Goal: Task Accomplishment & Management: Use online tool/utility

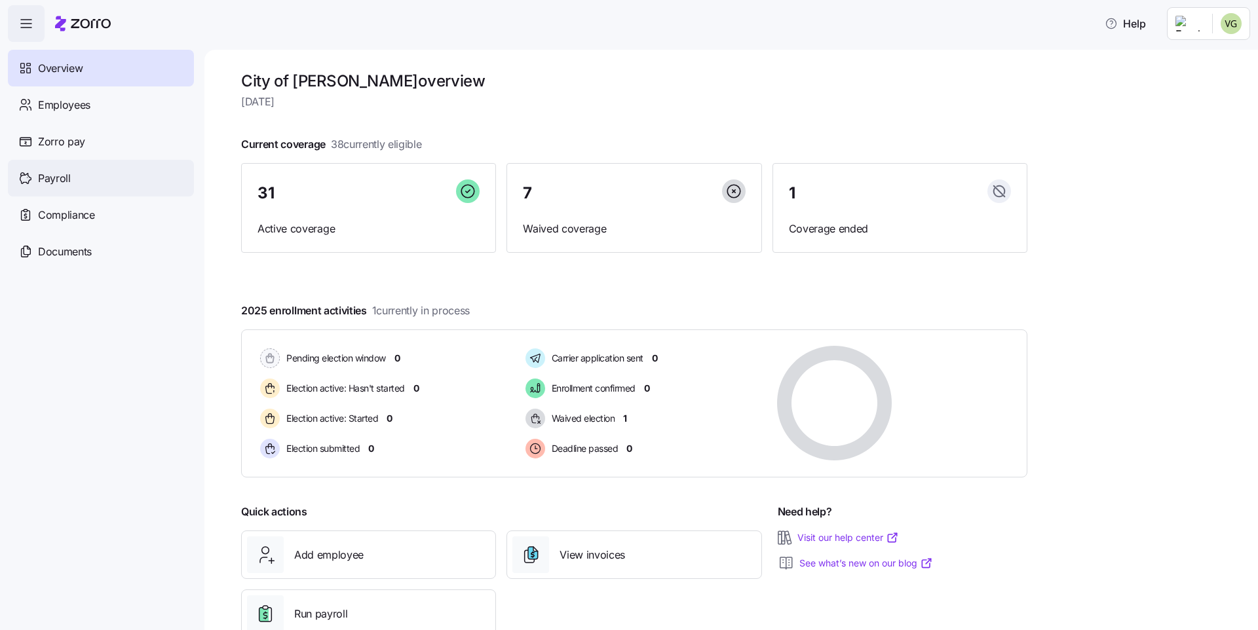
click at [54, 182] on span "Payroll" at bounding box center [54, 178] width 33 height 16
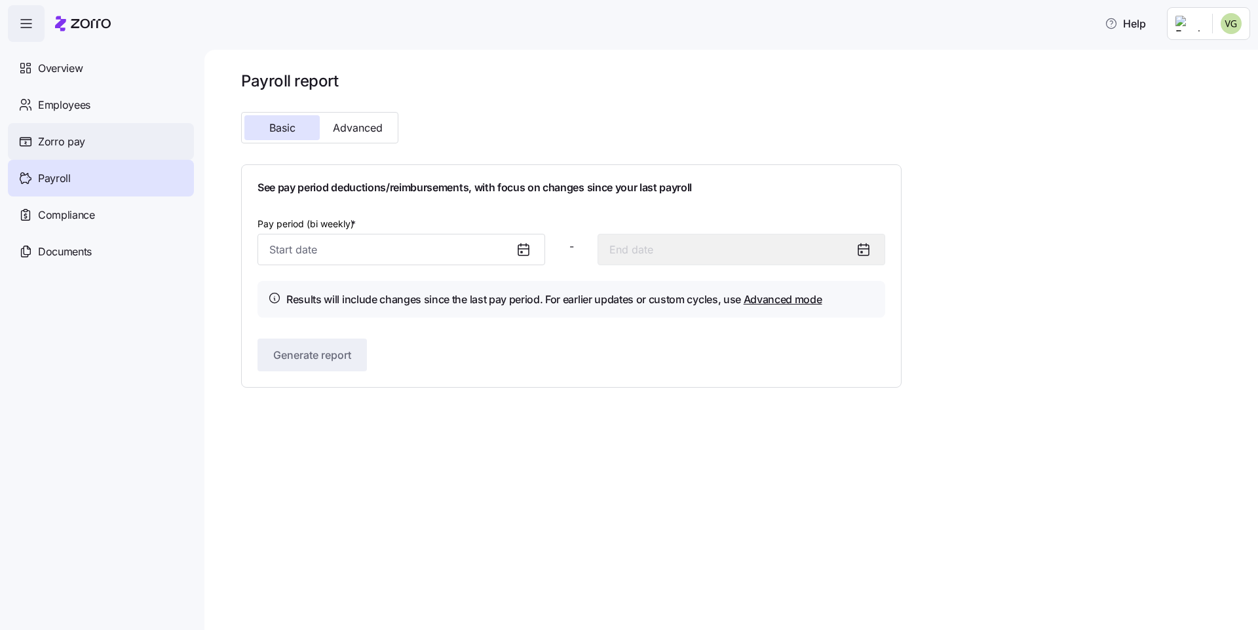
click at [77, 146] on span "Zorro pay" at bounding box center [61, 142] width 47 height 16
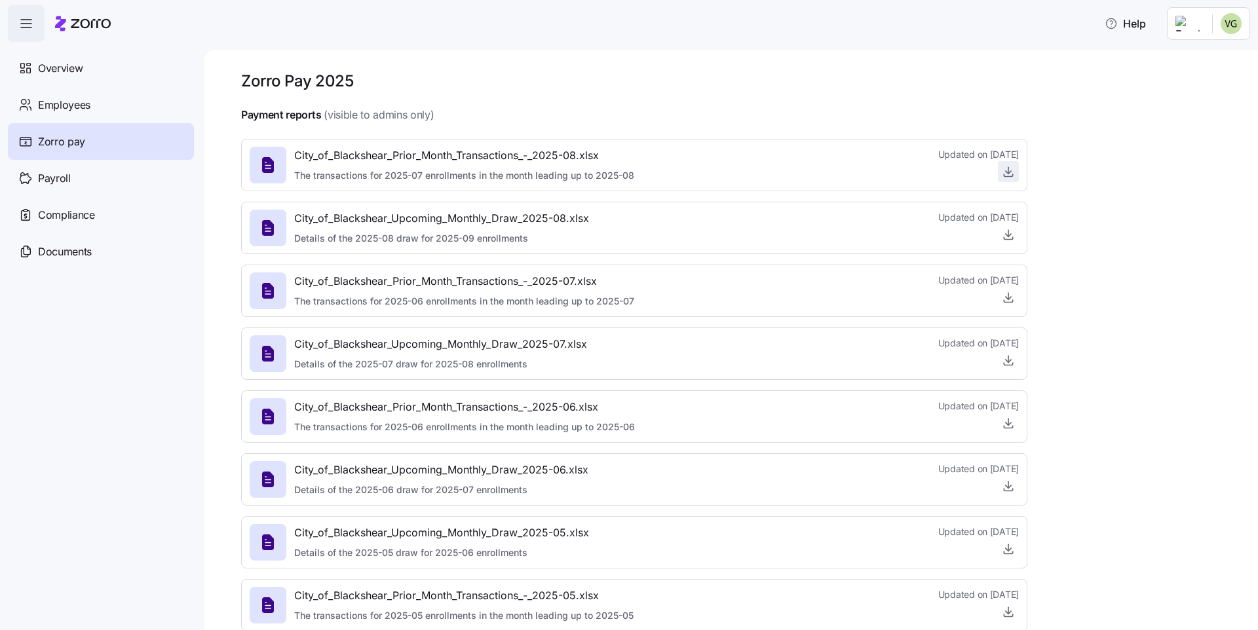
click at [1010, 174] on icon "button" at bounding box center [1008, 171] width 13 height 13
click at [1013, 231] on icon "button" at bounding box center [1008, 234] width 13 height 13
